Goal: Information Seeking & Learning: Learn about a topic

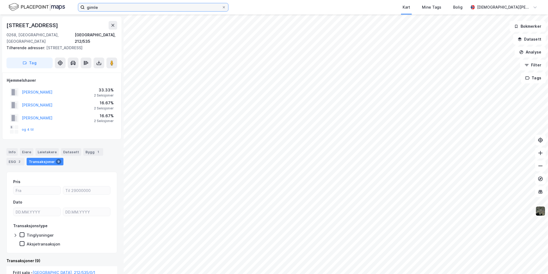
click at [124, 6] on input "gimle" at bounding box center [153, 7] width 137 height 8
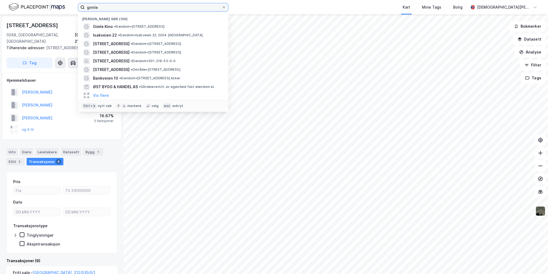
click at [124, 6] on input "gimle" at bounding box center [153, 7] width 137 height 8
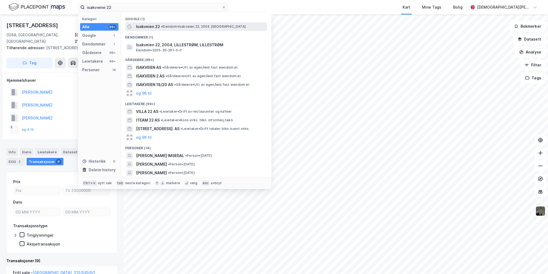
click at [162, 27] on span "•" at bounding box center [162, 26] width 2 height 4
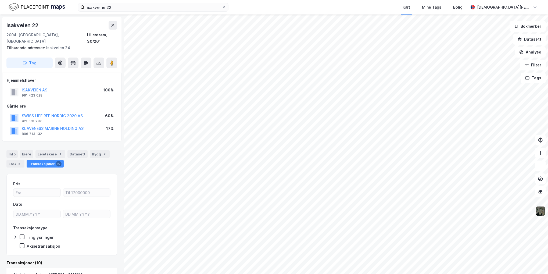
click at [540, 212] on img at bounding box center [540, 211] width 10 height 10
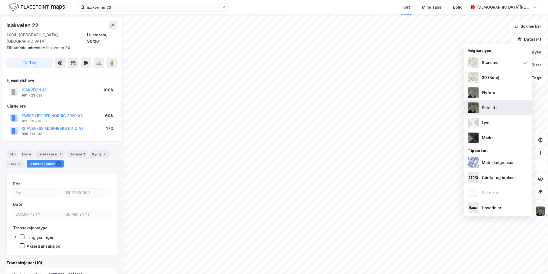
click at [497, 106] on div "Satellitt" at bounding box center [498, 107] width 69 height 15
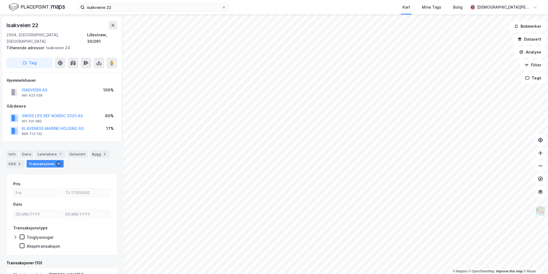
click at [541, 209] on img at bounding box center [540, 211] width 10 height 10
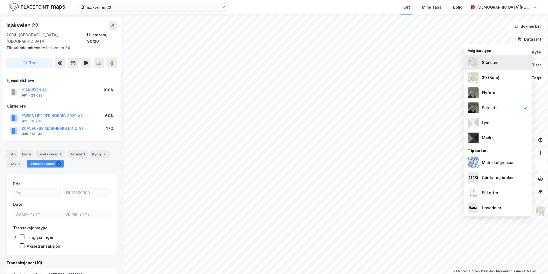
click at [493, 67] on div "Standard" at bounding box center [498, 62] width 69 height 15
click at [76, 86] on div "ISAKVEIEN AS 991 423 028 100%" at bounding box center [62, 92] width 110 height 13
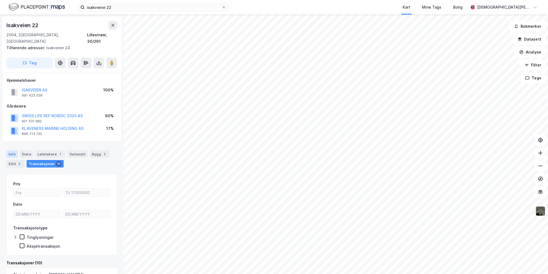
click at [11, 150] on div "Info" at bounding box center [11, 154] width 11 height 8
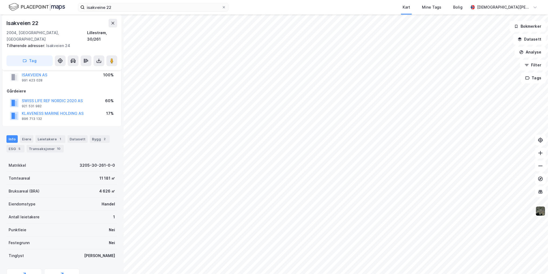
scroll to position [38, 0]
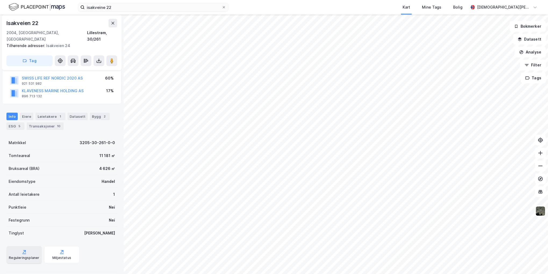
click at [29, 246] on div "Reguleringsplaner" at bounding box center [23, 254] width 35 height 17
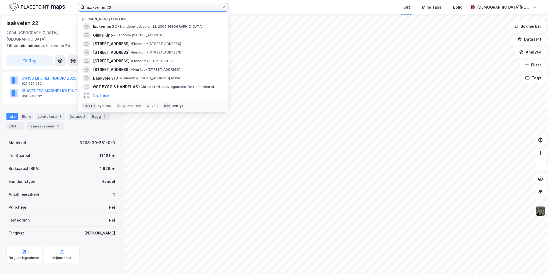
drag, startPoint x: 115, startPoint y: 5, endPoint x: 37, endPoint y: 4, distance: 78.2
click at [37, 4] on div "isakveine 22 Nylige søk (100) Isakveien 22 • [PERSON_NAME] 22, 2004 Lillestrøm …" at bounding box center [274, 7] width 548 height 15
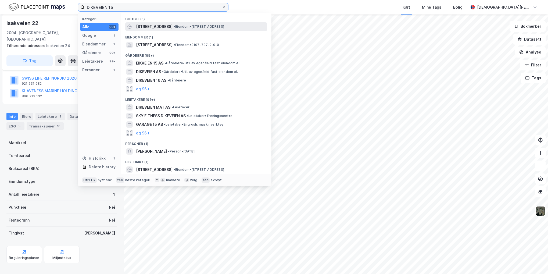
type input "DIKEVEIEN 15"
click at [198, 26] on span "• Eiendom • [STREET_ADDRESS]" at bounding box center [199, 26] width 51 height 4
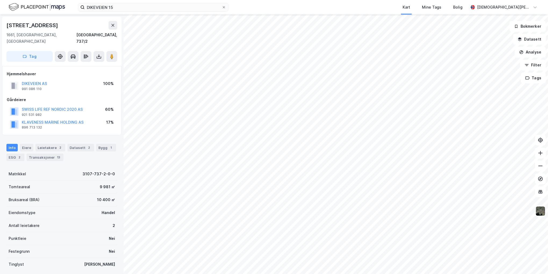
scroll to position [31, 0]
